Goal: Navigation & Orientation: Find specific page/section

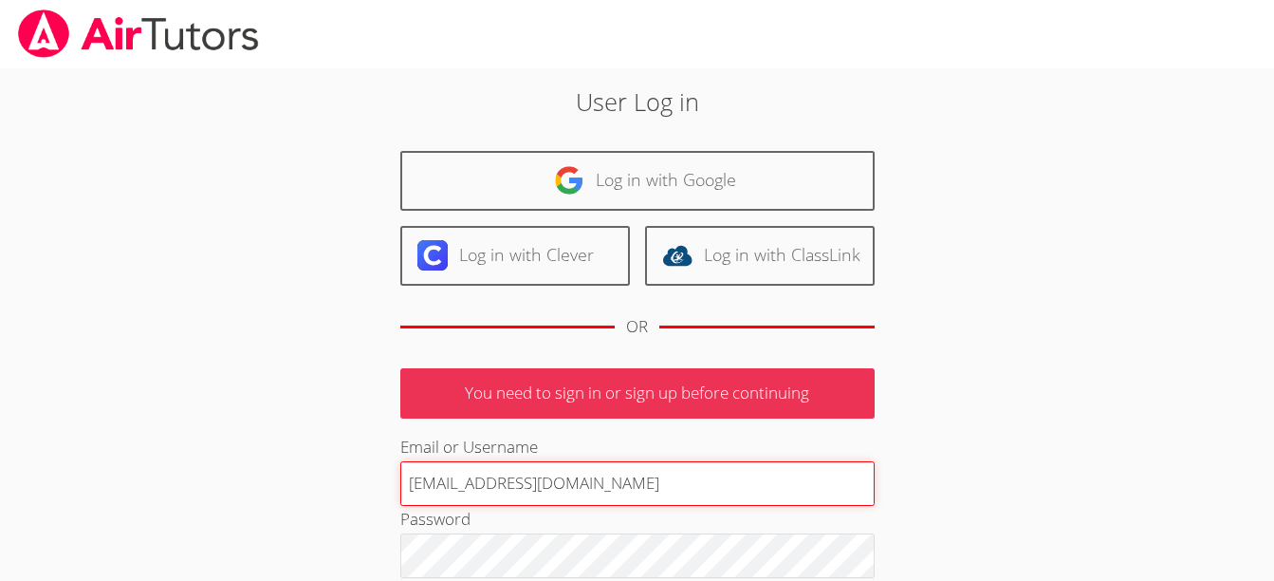
click at [499, 487] on input "terigennaro@airtutors.org" at bounding box center [637, 484] width 474 height 46
click at [586, 484] on input "terigennaroairtutors.org" at bounding box center [637, 484] width 474 height 46
type input "terigennaroairtutor@gmail.com"
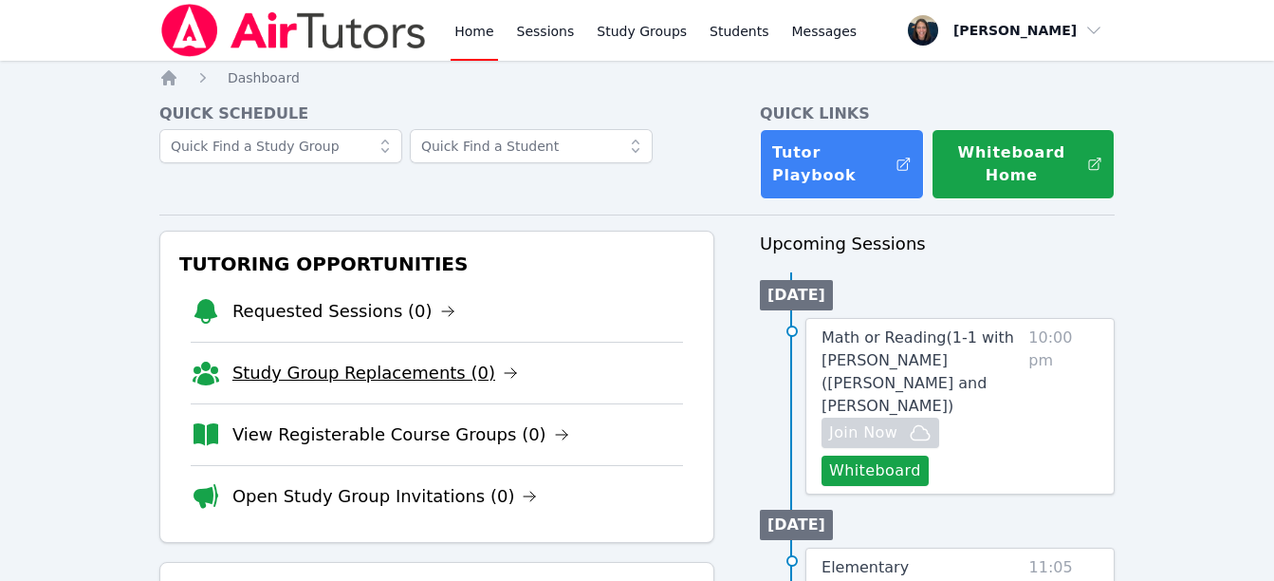
click at [312, 378] on link "Study Group Replacements (0)" at bounding box center [375, 373] width 286 height 27
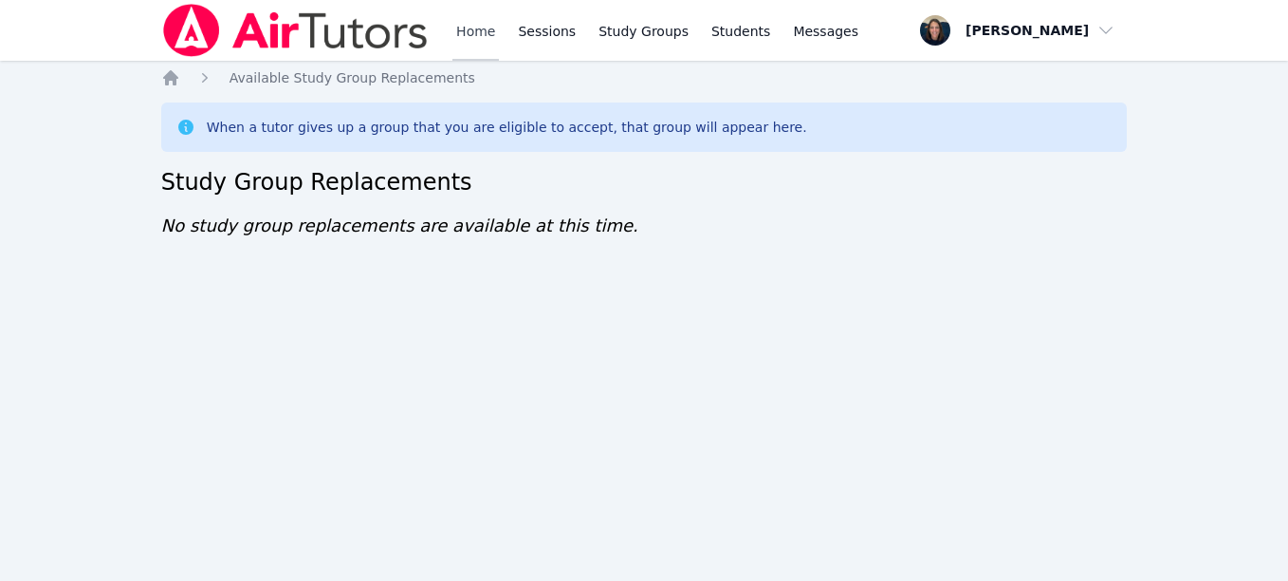
click at [467, 36] on link "Home" at bounding box center [476, 30] width 46 height 61
